Goal: Information Seeking & Learning: Learn about a topic

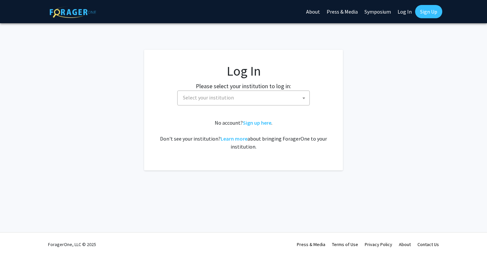
select select
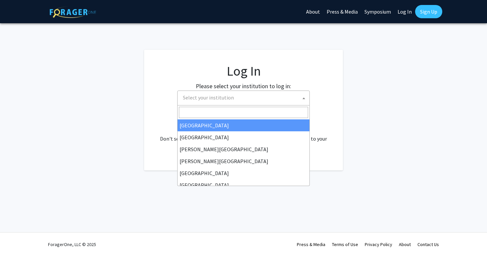
click at [283, 99] on span "Select your institution" at bounding box center [244, 98] width 129 height 14
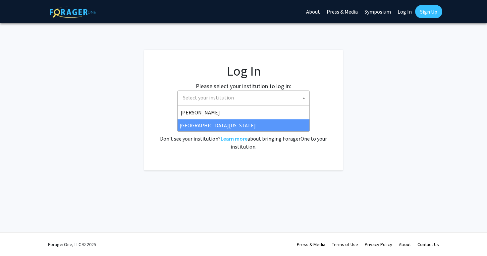
type input "[PERSON_NAME]"
select select "31"
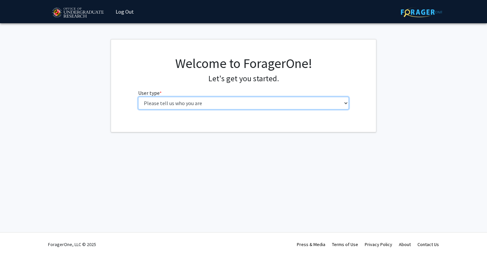
select select "1: undergrad"
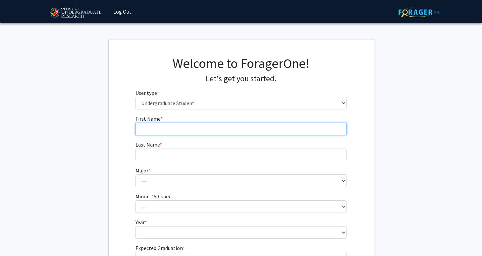
click at [205, 131] on input "First Name * required" at bounding box center [241, 129] width 211 height 13
type input "Noah"
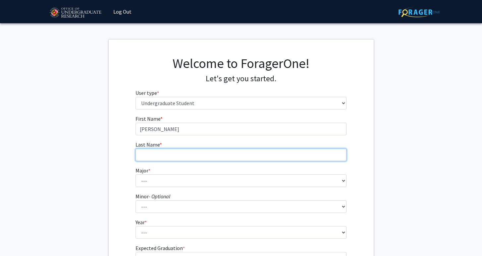
click at [198, 155] on input "Last Name * required" at bounding box center [241, 154] width 211 height 13
type input "e"
type input "Ekman"
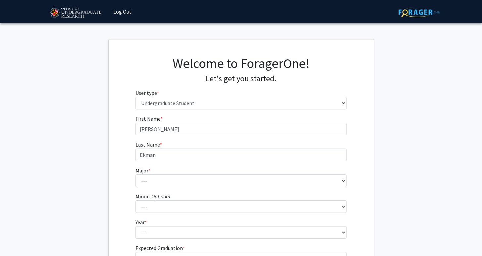
click at [243, 143] on fg-input "Last Name * required Ekman" at bounding box center [241, 150] width 211 height 21
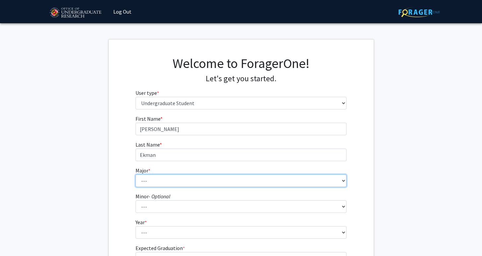
select select "49: 2350"
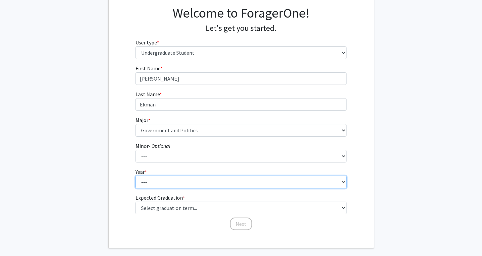
select select "3: junior"
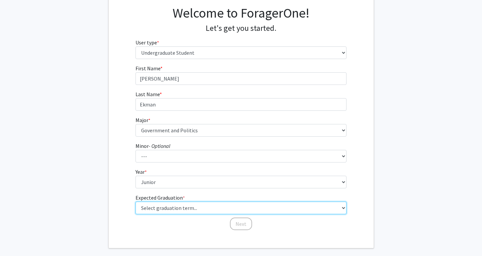
select select "9: spring_2027"
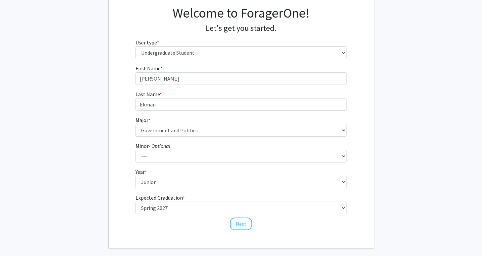
click at [183, 224] on div "First Name * required Noah Last Name * required Ekman Major * required --- Acco…" at bounding box center [241, 147] width 221 height 166
click at [183, 235] on div "Welcome to ForagerOne! Let's get you started. User type * required Please tell …" at bounding box center [241, 118] width 265 height 259
click at [244, 227] on button "Next" at bounding box center [241, 223] width 22 height 13
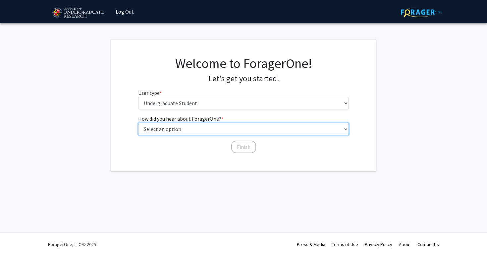
select select "3: university_website"
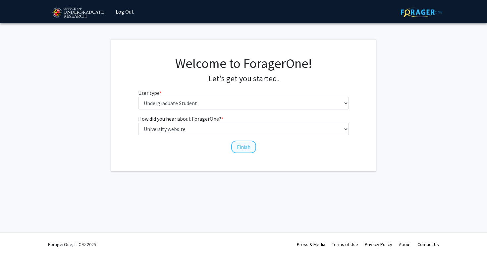
click at [248, 147] on button "Finish" at bounding box center [243, 146] width 25 height 13
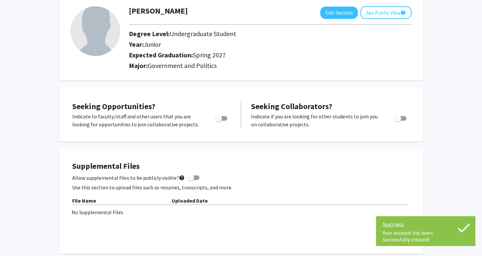
scroll to position [42, 0]
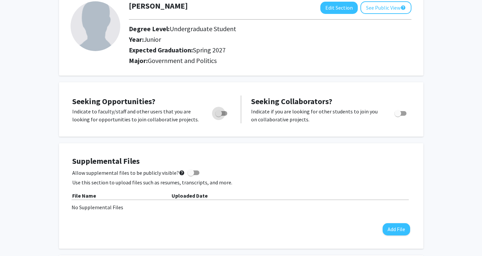
click at [218, 116] on span "Toggle" at bounding box center [218, 113] width 7 height 7
click at [218, 116] on input "Are you actively seeking opportunities?" at bounding box center [218, 116] width 0 height 0
checkbox input "true"
click at [395, 114] on span "Toggle" at bounding box center [398, 113] width 7 height 7
click at [398, 116] on input "Would you like to receive other student requests to work with you?" at bounding box center [398, 116] width 0 height 0
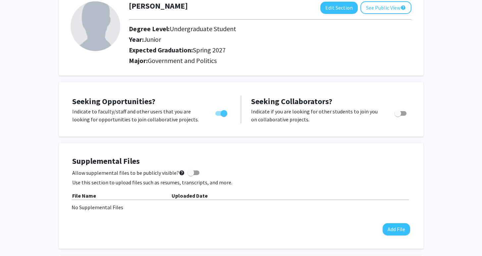
checkbox input "true"
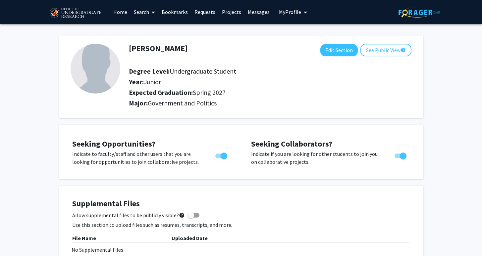
scroll to position [0, 0]
click at [118, 13] on link "Home" at bounding box center [120, 11] width 21 height 23
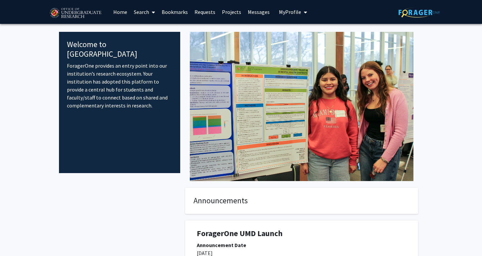
click at [118, 13] on link "Home" at bounding box center [120, 11] width 21 height 23
click at [141, 10] on link "Search" at bounding box center [145, 11] width 28 height 23
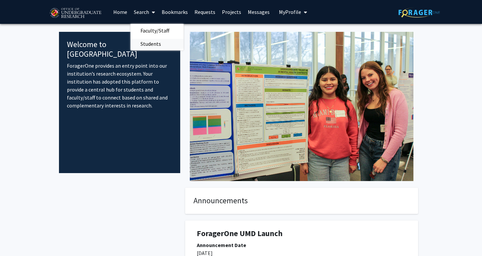
click at [150, 42] on span "Students" at bounding box center [151, 43] width 40 height 13
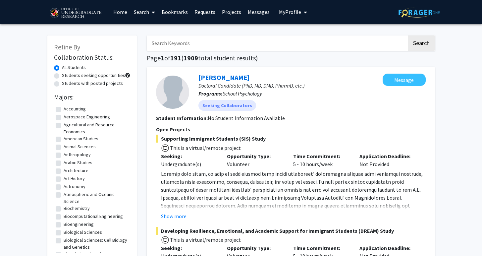
click at [95, 95] on h2 "Majors:" at bounding box center [92, 97] width 76 height 8
click at [62, 77] on label "Students seeking opportunities" at bounding box center [93, 75] width 63 height 7
click at [62, 76] on input "Students seeking opportunities" at bounding box center [64, 74] width 4 height 4
radio input "true"
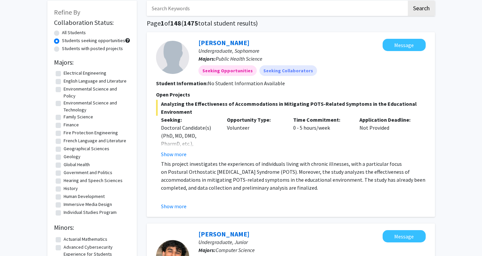
scroll to position [231, 0]
click at [64, 176] on label "Government and Politics" at bounding box center [88, 172] width 49 height 7
click at [64, 174] on input "Government and Politics" at bounding box center [66, 171] width 4 height 4
checkbox input "true"
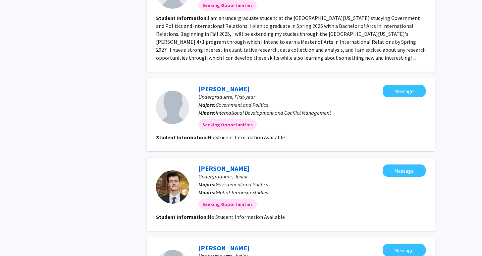
scroll to position [341, 0]
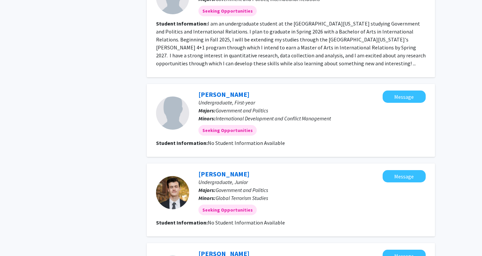
click at [249, 173] on div "Owen Kramer Undergraduate, Junior Majors: Government and Politics Minors: Globa…" at bounding box center [286, 192] width 194 height 45
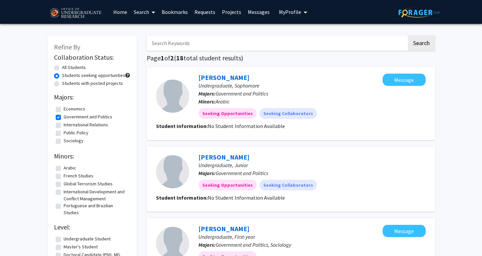
scroll to position [0, 0]
click at [64, 124] on label "International Relations" at bounding box center [86, 124] width 44 height 7
click at [64, 124] on input "International Relations" at bounding box center [66, 123] width 4 height 4
checkbox input "true"
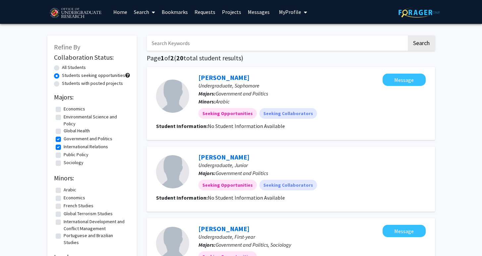
click at [64, 157] on label "Public Policy" at bounding box center [76, 154] width 25 height 7
click at [64, 155] on input "Public Policy" at bounding box center [66, 153] width 4 height 4
checkbox input "true"
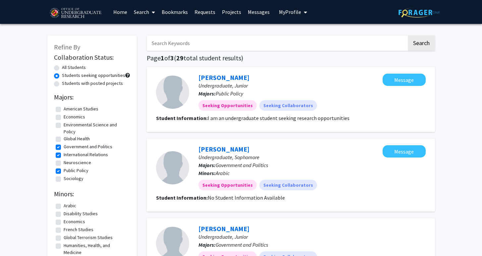
click at [139, 15] on link "Search" at bounding box center [145, 11] width 28 height 23
click at [150, 33] on span "Faculty/Staff" at bounding box center [155, 30] width 49 height 13
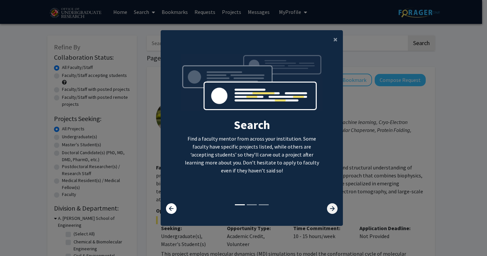
click at [331, 209] on icon at bounding box center [332, 208] width 11 height 11
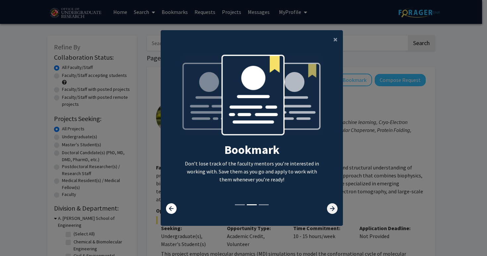
click at [331, 209] on icon at bounding box center [332, 208] width 11 height 11
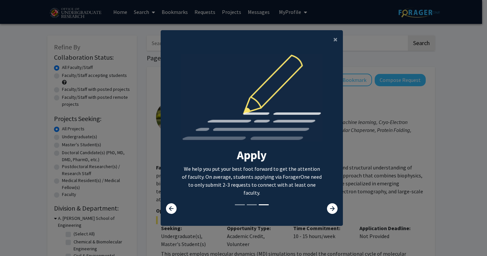
click at [22, 138] on modal-container "× Search Find a faculty mentor from across your institution. Some faculty have …" at bounding box center [243, 128] width 487 height 256
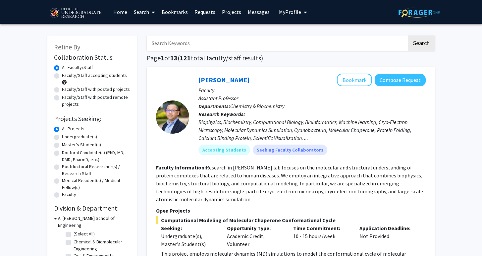
click at [77, 136] on label "Undergraduate(s)" at bounding box center [79, 136] width 35 height 7
click at [66, 136] on input "Undergraduate(s)" at bounding box center [64, 135] width 4 height 4
radio input "true"
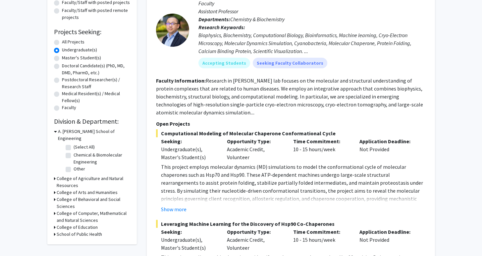
scroll to position [92, 0]
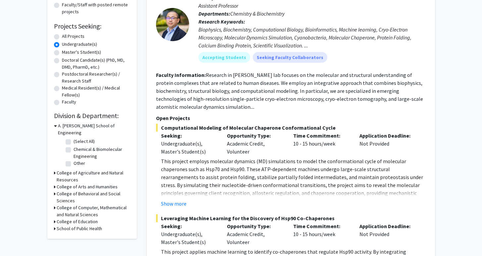
click at [90, 192] on h3 "College of Behavioral and Social Sciences" at bounding box center [94, 197] width 74 height 14
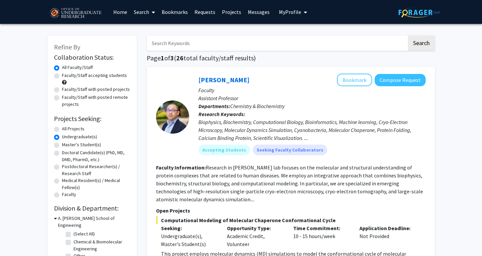
scroll to position [0, 0]
click at [62, 130] on label "All Projects" at bounding box center [73, 128] width 23 height 7
click at [62, 130] on input "All Projects" at bounding box center [64, 127] width 4 height 4
radio input "true"
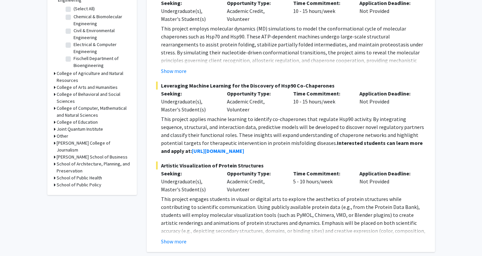
scroll to position [225, 0]
click at [91, 181] on h3 "School of Public Policy" at bounding box center [79, 184] width 45 height 7
click at [77, 181] on h3 "School of Public Policy" at bounding box center [80, 184] width 45 height 7
click at [77, 181] on h3 "School of Public Policy" at bounding box center [79, 184] width 45 height 7
click at [78, 190] on label "Other" at bounding box center [80, 193] width 12 height 7
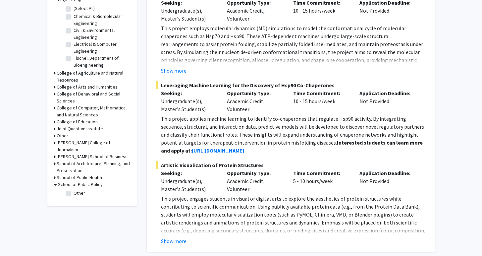
click at [78, 190] on input "Other" at bounding box center [76, 192] width 4 height 4
checkbox input "true"
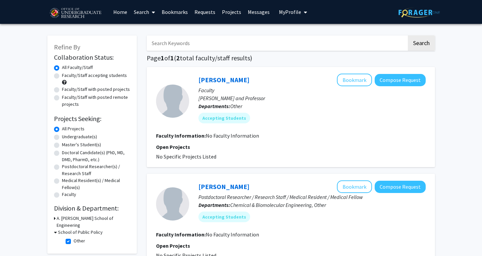
click at [315, 139] on section "Faculty Information: No Faculty Information" at bounding box center [291, 136] width 270 height 8
click at [267, 94] on p "Faculty" at bounding box center [311, 90] width 227 height 8
click at [62, 138] on label "Undergraduate(s)" at bounding box center [79, 136] width 35 height 7
click at [62, 138] on input "Undergraduate(s)" at bounding box center [64, 135] width 4 height 4
radio input "true"
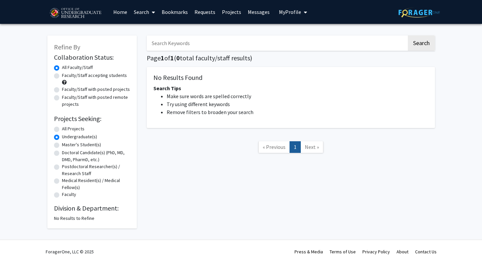
click at [23, 73] on div "Refine By Collaboration Status: Collaboration Status All Faculty/Staff Collabor…" at bounding box center [241, 133] width 482 height 219
click at [277, 66] on div "Search Page 1 of 1 ( 0 total faculty/staff results) No Results Found Search Tip…" at bounding box center [291, 128] width 298 height 199
click at [310, 65] on div "Search Page 1 of 1 ( 0 total faculty/staff results) No Results Found Search Tip…" at bounding box center [291, 128] width 298 height 199
click at [315, 58] on h1 "Page 1 of 1 ( 0 total faculty/staff results)" at bounding box center [291, 58] width 288 height 8
click at [246, 58] on h1 "Page 1 of 1 ( 0 total faculty/staff results)" at bounding box center [291, 58] width 288 height 8
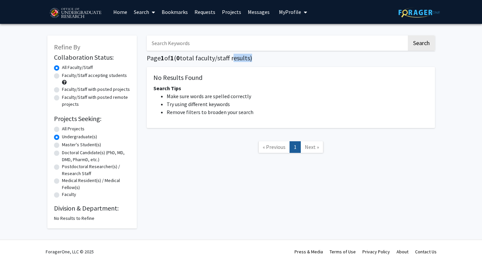
click at [246, 58] on h1 "Page 1 of 1 ( 0 total faculty/staff results)" at bounding box center [291, 58] width 288 height 8
click at [260, 61] on h1 "Page 1 of 1 ( 0 total faculty/staff results)" at bounding box center [291, 58] width 288 height 8
click at [335, 58] on h1 "Page 1 of 1 ( 0 total faculty/staff results)" at bounding box center [291, 58] width 288 height 8
click at [86, 137] on label "Undergraduate(s)" at bounding box center [79, 136] width 35 height 7
click at [66, 137] on input "Undergraduate(s)" at bounding box center [64, 135] width 4 height 4
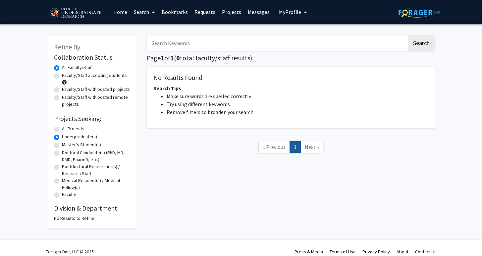
click at [62, 131] on label "All Projects" at bounding box center [73, 128] width 23 height 7
click at [62, 130] on input "All Projects" at bounding box center [64, 127] width 4 height 4
radio input "true"
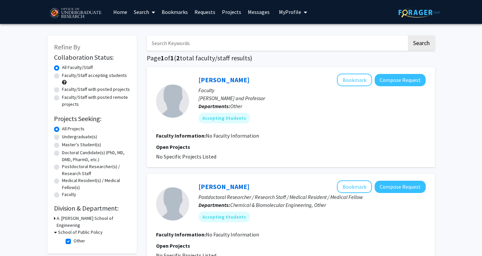
click at [62, 139] on label "Undergraduate(s)" at bounding box center [79, 136] width 35 height 7
click at [62, 138] on input "Undergraduate(s)" at bounding box center [64, 135] width 4 height 4
radio input "true"
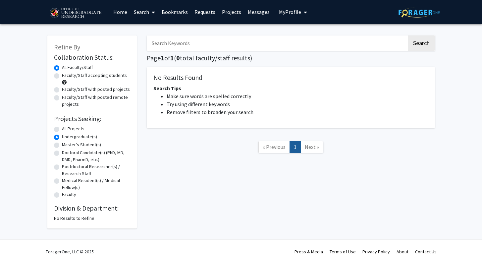
click at [84, 74] on label "Faculty/Staff accepting students" at bounding box center [94, 75] width 65 height 7
click at [66, 74] on input "Faculty/Staff accepting students" at bounding box center [64, 74] width 4 height 4
radio input "true"
click at [144, 15] on link "Search" at bounding box center [145, 11] width 28 height 23
click at [167, 30] on span "Faculty/Staff" at bounding box center [155, 30] width 49 height 13
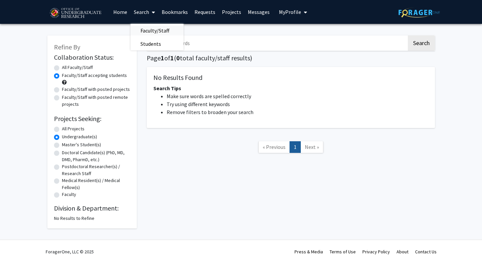
radio input "true"
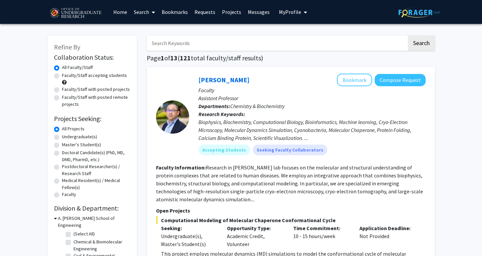
click at [87, 134] on label "Undergraduate(s)" at bounding box center [79, 136] width 35 height 7
click at [66, 134] on input "Undergraduate(s)" at bounding box center [64, 135] width 4 height 4
radio input "true"
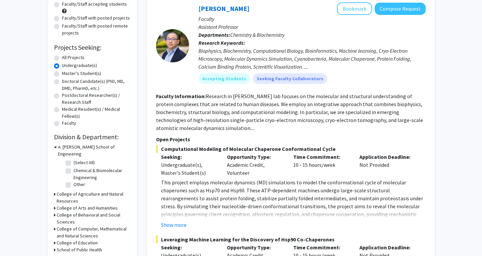
scroll to position [72, 0]
click at [92, 211] on h3 "College of Behavioral and Social Sciences" at bounding box center [94, 218] width 74 height 14
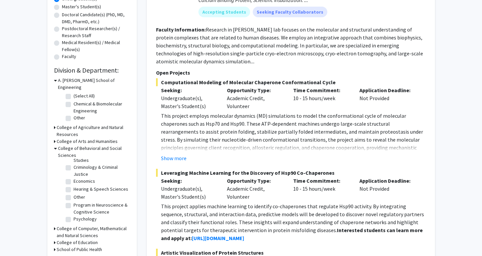
scroll to position [25, 0]
click at [74, 194] on label "Other" at bounding box center [80, 197] width 12 height 7
click at [74, 194] on input "Other" at bounding box center [76, 196] width 4 height 4
checkbox input "true"
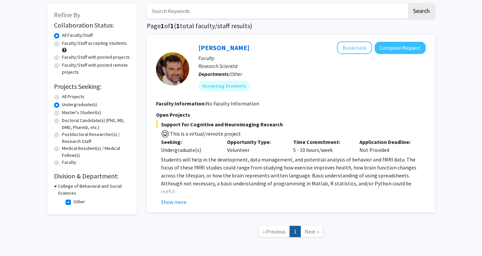
scroll to position [32, 0]
click at [181, 203] on button "Show more" at bounding box center [174, 201] width 26 height 8
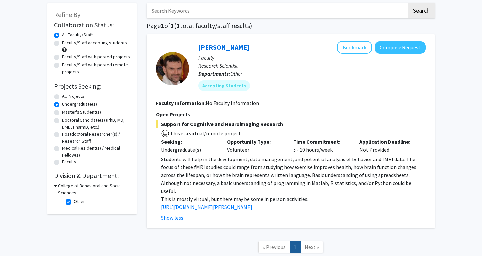
click at [247, 181] on span "Students will help in the development, data management, and potential analysis …" at bounding box center [288, 175] width 255 height 38
click at [77, 237] on div "Refine By Collaboration Status: Collaboration Status All Faculty/Staff Collabor…" at bounding box center [91, 131] width 99 height 270
click at [74, 203] on label "Other" at bounding box center [80, 201] width 12 height 7
click at [74, 202] on input "Other" at bounding box center [76, 200] width 4 height 4
checkbox input "false"
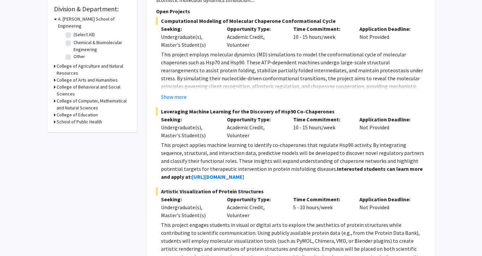
scroll to position [198, 0]
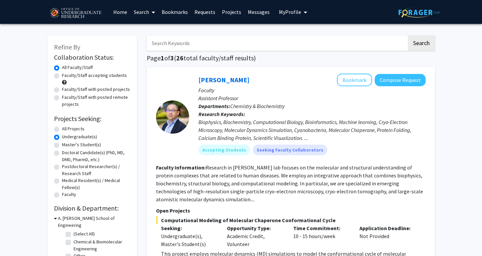
scroll to position [0, 0]
click at [238, 75] on div "Yanxin Liu Bookmark Compose Request" at bounding box center [311, 80] width 227 height 13
